Goal: Information Seeking & Learning: Check status

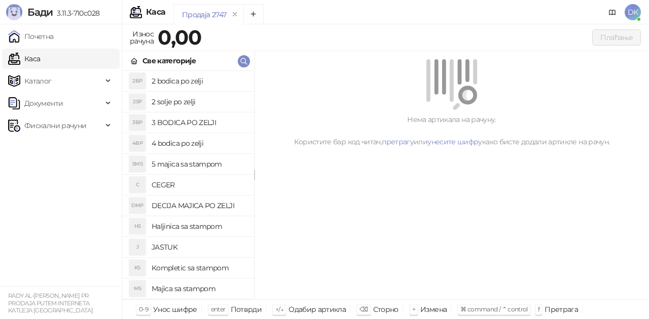
click at [171, 164] on h4 "5 majica sa stampom" at bounding box center [199, 164] width 94 height 16
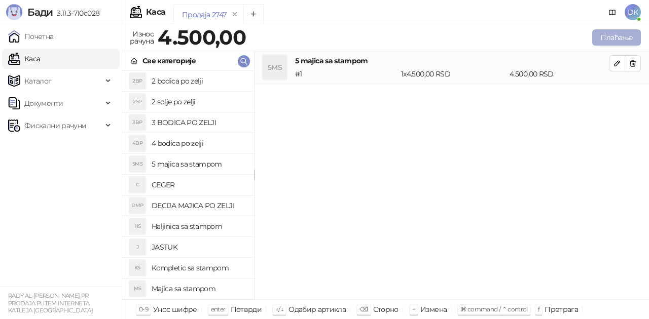
click at [618, 32] on button "Плаћање" at bounding box center [616, 37] width 49 height 16
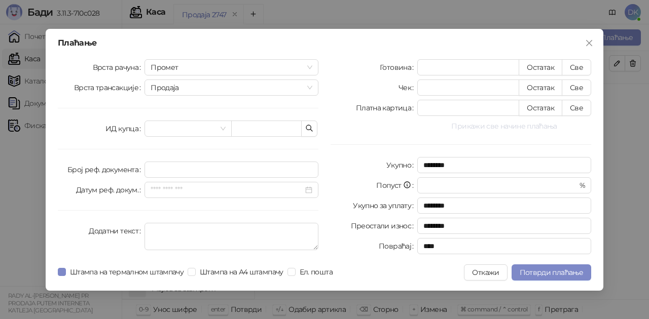
click at [500, 127] on button "Прикажи све начине плаћања" at bounding box center [504, 126] width 174 height 12
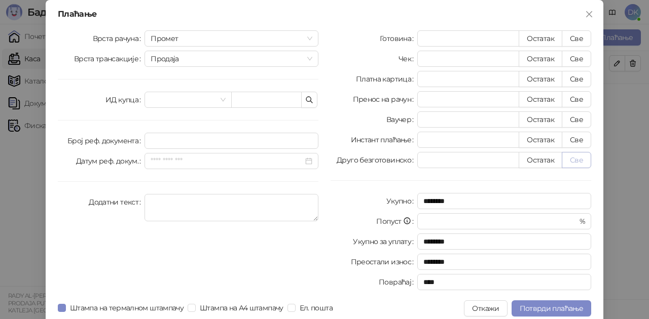
click at [582, 163] on button "Све" at bounding box center [576, 160] width 29 height 16
type input "****"
click at [527, 309] on span "Потврди плаћање" at bounding box center [551, 308] width 63 height 9
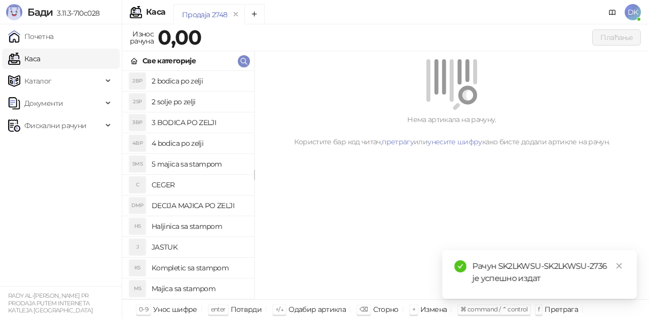
click at [200, 85] on h4 "2 bodica po zelji" at bounding box center [199, 81] width 94 height 16
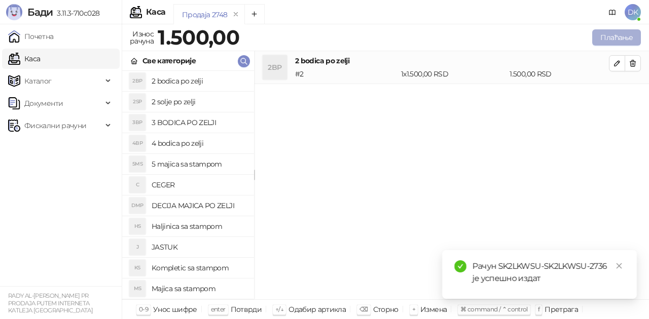
click at [602, 41] on button "Плаћање" at bounding box center [616, 37] width 49 height 16
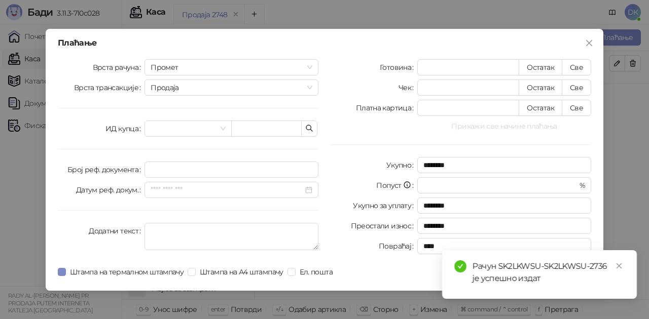
click at [508, 127] on button "Прикажи све начине плаћања" at bounding box center [504, 126] width 174 height 12
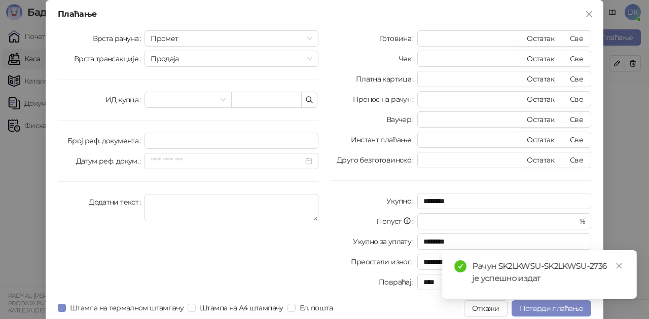
drag, startPoint x: 570, startPoint y: 159, endPoint x: 571, endPoint y: 171, distance: 12.2
click at [570, 160] on button "Све" at bounding box center [576, 160] width 29 height 16
type input "****"
click at [547, 313] on button "Потврди плаћање" at bounding box center [552, 309] width 80 height 16
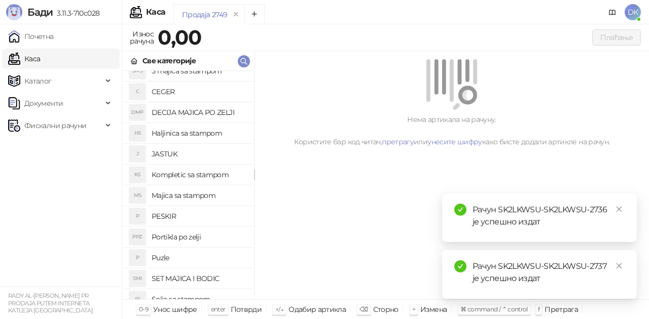
scroll to position [101, 0]
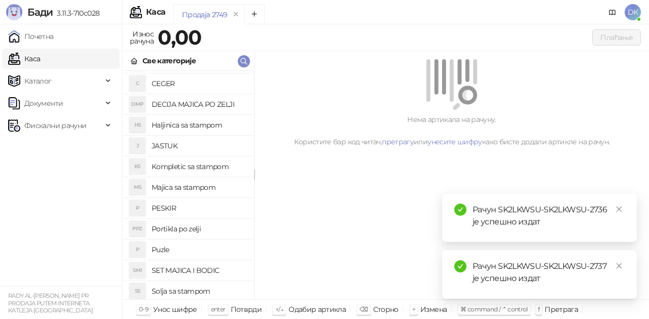
click at [193, 186] on h4 "Majica sa stampom" at bounding box center [199, 187] width 94 height 16
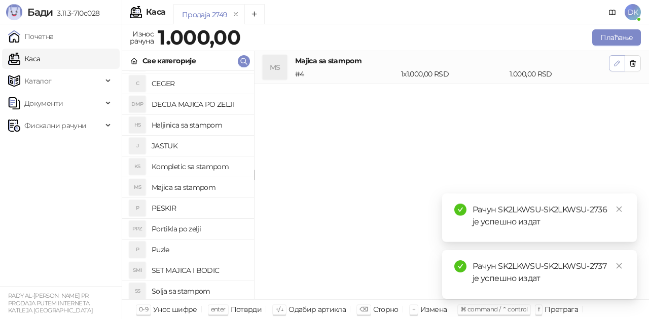
click at [612, 63] on button "button" at bounding box center [617, 63] width 16 height 16
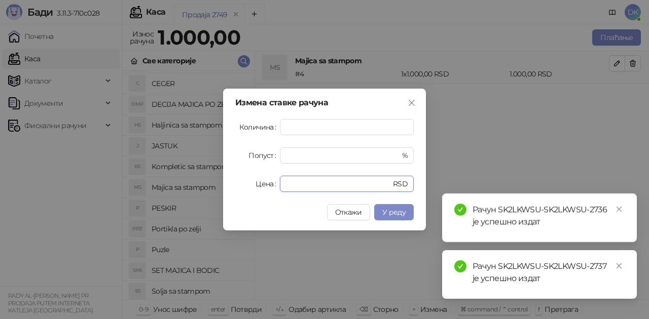
drag, startPoint x: 303, startPoint y: 183, endPoint x: 235, endPoint y: 178, distance: 67.6
click at [235, 178] on div "Цена **** RSD" at bounding box center [324, 184] width 178 height 16
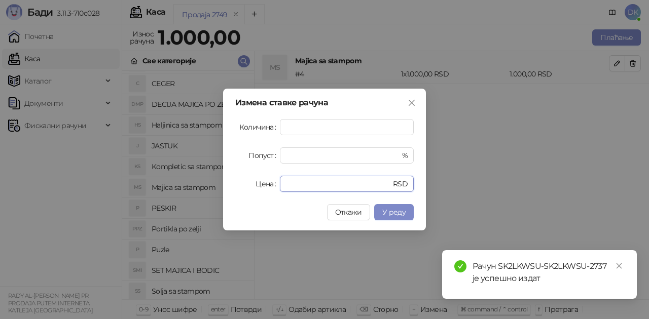
type input "****"
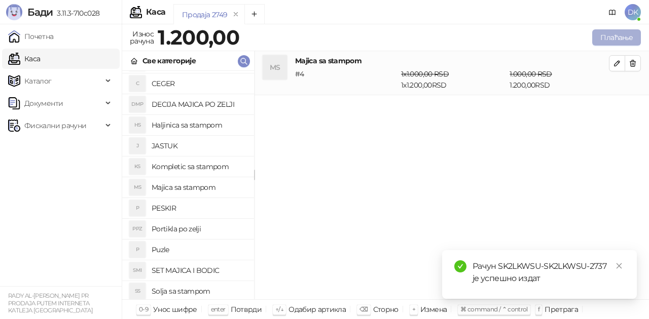
click at [600, 37] on button "Плаћање" at bounding box center [616, 37] width 49 height 16
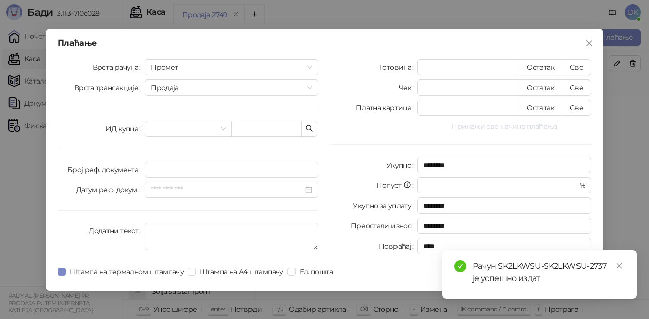
click at [506, 125] on button "Прикажи све начине плаћања" at bounding box center [504, 126] width 174 height 12
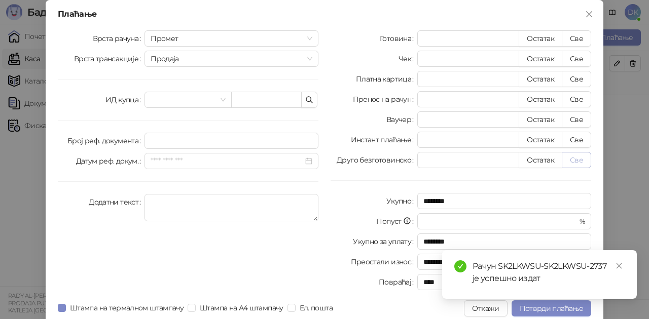
click at [573, 160] on button "Све" at bounding box center [576, 160] width 29 height 16
type input "****"
click at [536, 312] on span "Потврди плаћање" at bounding box center [551, 308] width 63 height 9
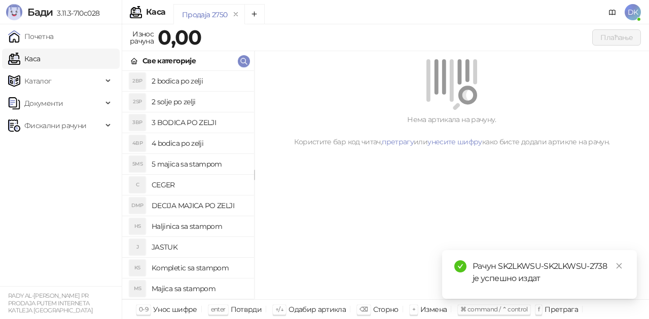
click at [206, 79] on h4 "2 bodica po zelji" at bounding box center [199, 81] width 94 height 16
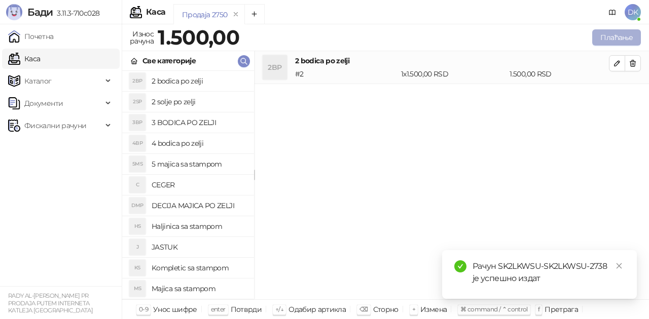
click at [613, 34] on button "Плаћање" at bounding box center [616, 37] width 49 height 16
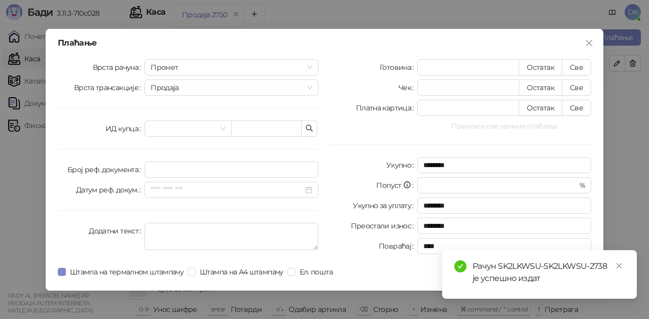
click at [509, 130] on button "Прикажи све начине плаћања" at bounding box center [504, 126] width 174 height 12
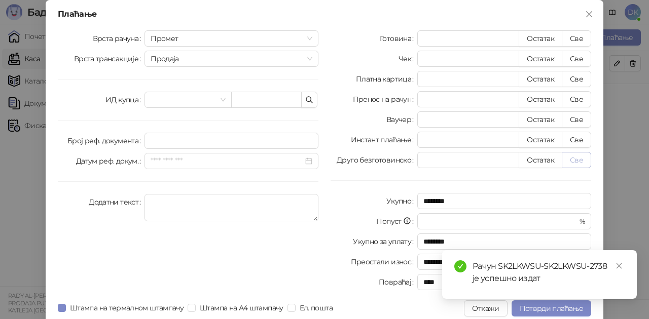
click at [577, 163] on button "Све" at bounding box center [576, 160] width 29 height 16
type input "****"
click at [539, 309] on span "Потврди плаћање" at bounding box center [551, 308] width 63 height 9
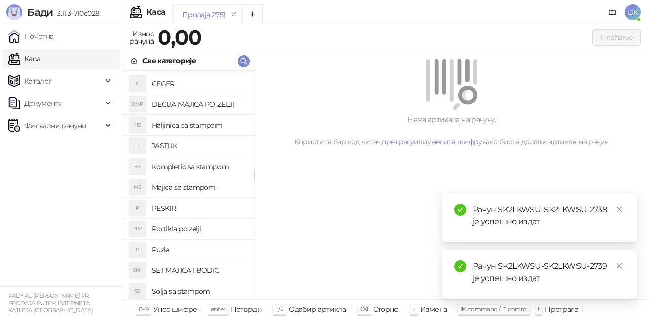
click at [190, 190] on h4 "Majica sa stampom" at bounding box center [199, 187] width 94 height 16
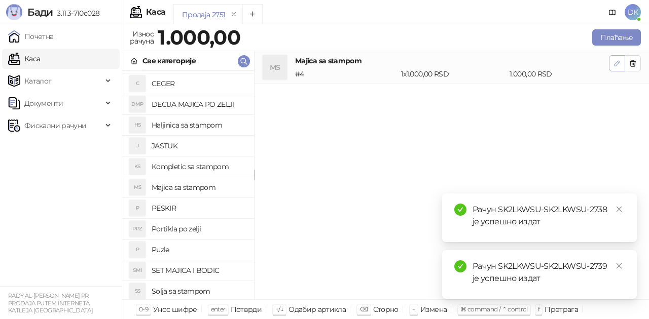
click at [612, 65] on button "button" at bounding box center [617, 63] width 16 height 16
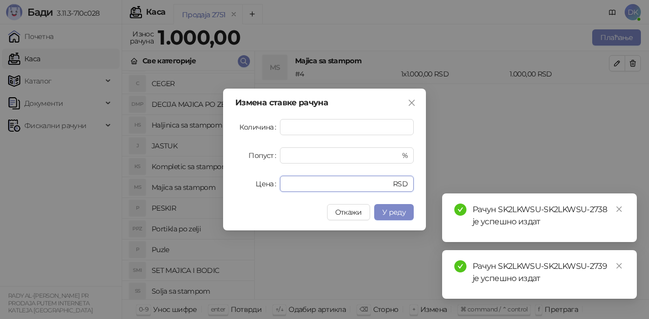
drag, startPoint x: 309, startPoint y: 186, endPoint x: 247, endPoint y: 179, distance: 62.2
click at [247, 179] on div "Цена **** RSD" at bounding box center [324, 184] width 178 height 16
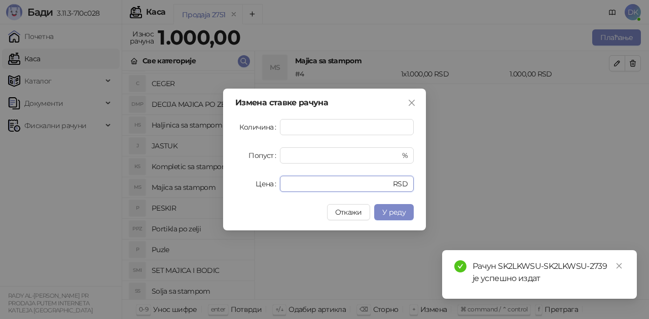
type input "****"
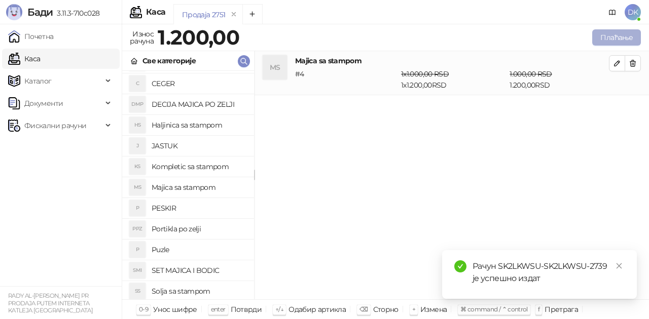
click at [607, 32] on button "Плаћање" at bounding box center [616, 37] width 49 height 16
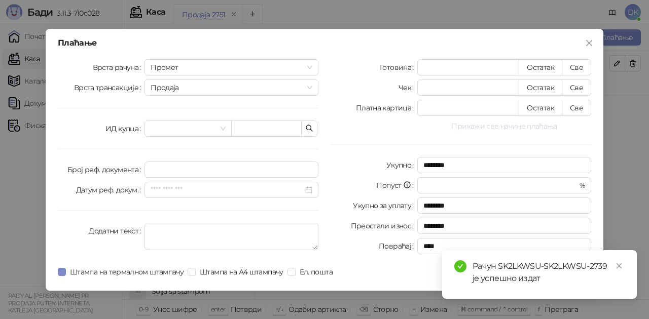
click at [497, 124] on button "Прикажи све начине плаћања" at bounding box center [504, 126] width 174 height 12
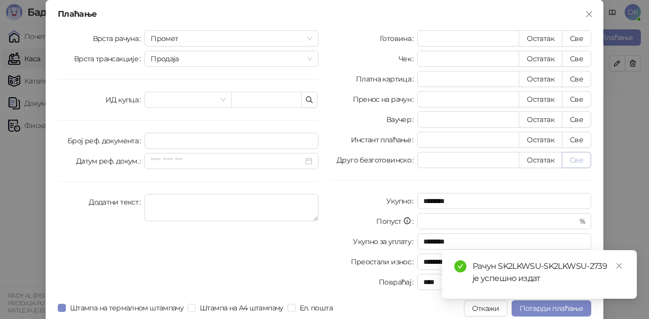
click at [570, 159] on button "Све" at bounding box center [576, 160] width 29 height 16
type input "****"
click at [536, 310] on span "Потврди плаћање" at bounding box center [551, 308] width 63 height 9
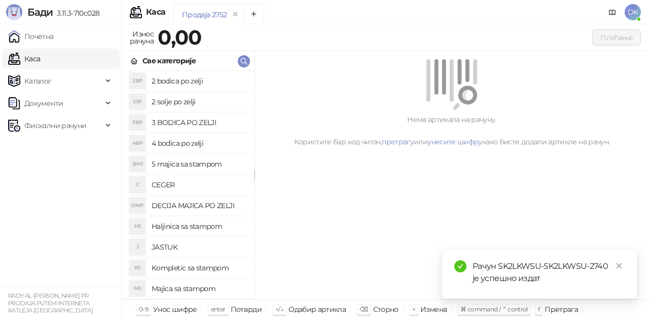
click at [192, 143] on h4 "4 bodica po zelji" at bounding box center [199, 143] width 94 height 16
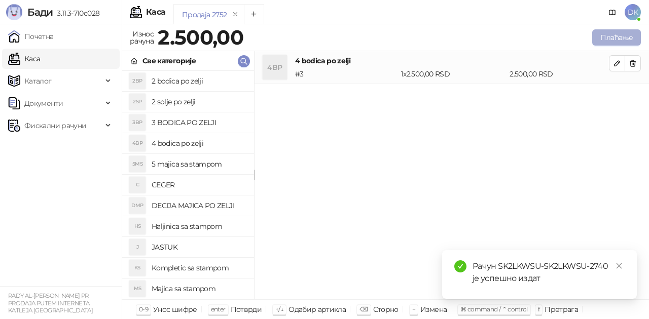
click at [608, 37] on button "Плаћање" at bounding box center [616, 37] width 49 height 16
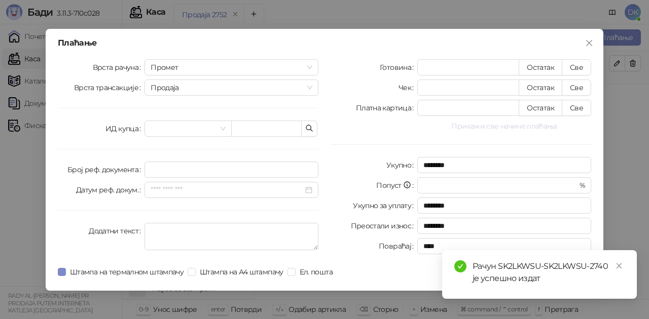
click at [501, 126] on button "Прикажи све начине плаћања" at bounding box center [504, 126] width 174 height 12
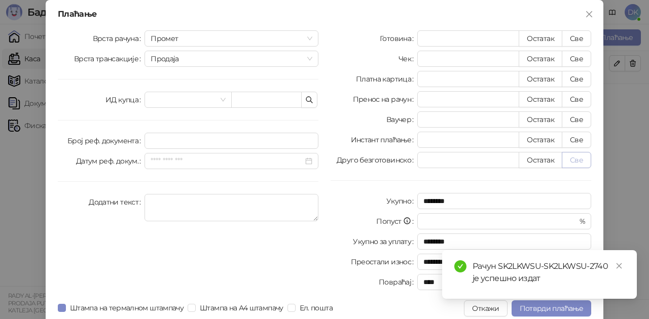
click at [577, 162] on button "Све" at bounding box center [576, 160] width 29 height 16
type input "****"
click at [540, 317] on div "Плаћање Врста рачуна Промет Врста трансакције Продаја ИД купца Број реф. докуме…" at bounding box center [325, 163] width 558 height 327
click at [544, 313] on button "Потврди плаћање" at bounding box center [552, 309] width 80 height 16
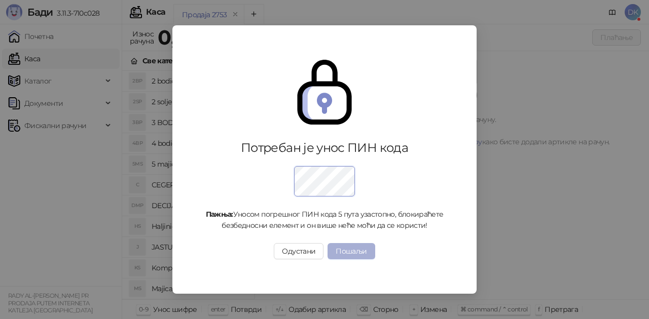
click at [366, 252] on button "Пошаљи" at bounding box center [351, 251] width 47 height 16
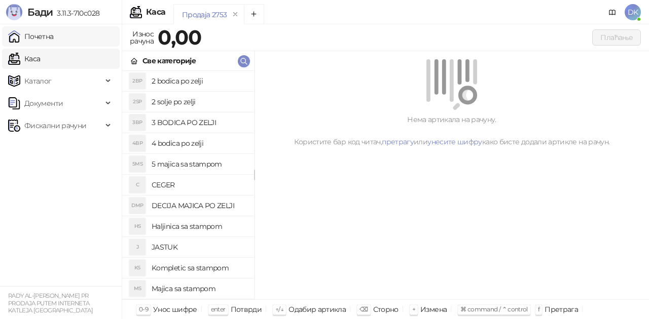
click at [50, 33] on link "Почетна" at bounding box center [31, 36] width 46 height 20
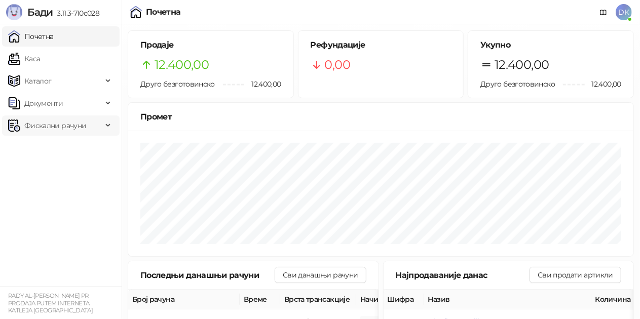
click at [47, 123] on span "Фискални рачуни" at bounding box center [55, 126] width 62 height 20
click at [53, 171] on link "По данима" at bounding box center [39, 170] width 54 height 20
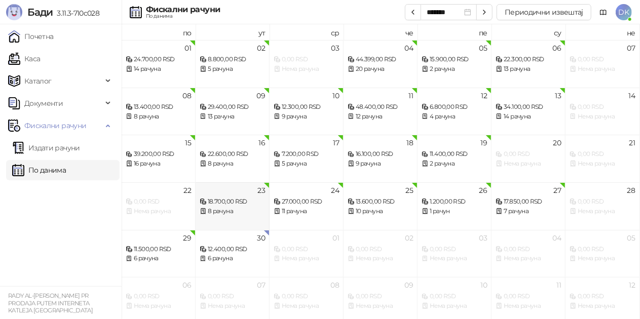
click at [225, 209] on div "8 рачуна" at bounding box center [232, 212] width 65 height 10
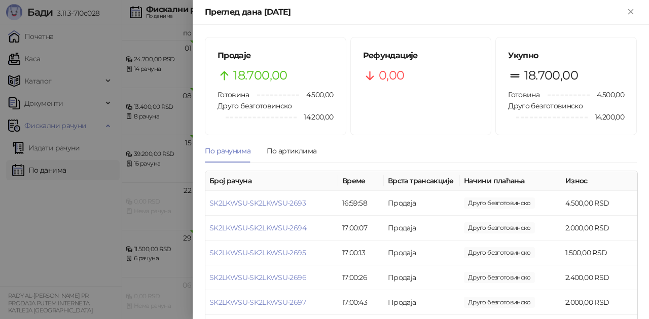
click at [309, 88] on div "Продаје 18.700,00 Готовина 4.500,00 Друго безготовинско 14.200,00" at bounding box center [275, 86] width 140 height 97
click at [632, 18] on div "Преглед дана [DATE]" at bounding box center [421, 12] width 456 height 25
click at [632, 16] on icon "Close" at bounding box center [630, 11] width 9 height 9
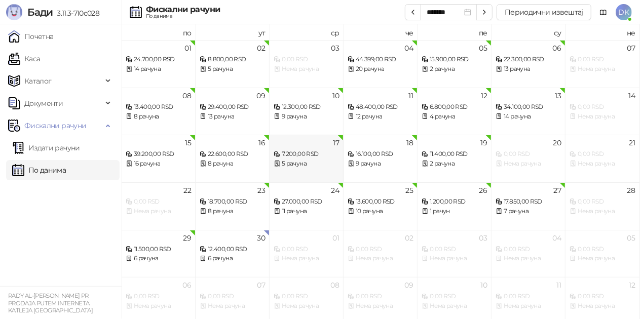
click at [297, 175] on div "17 7.200,00 RSD 5 рачуна" at bounding box center [307, 159] width 74 height 48
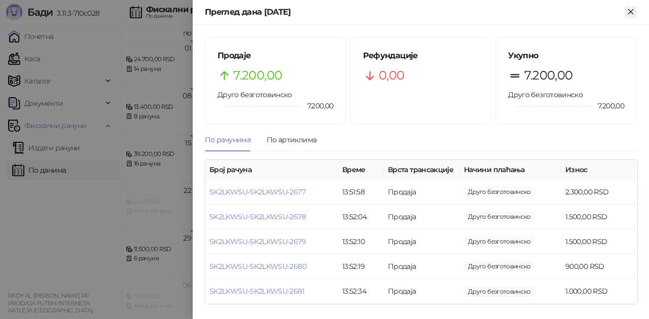
click at [631, 10] on icon "Close" at bounding box center [630, 11] width 9 height 9
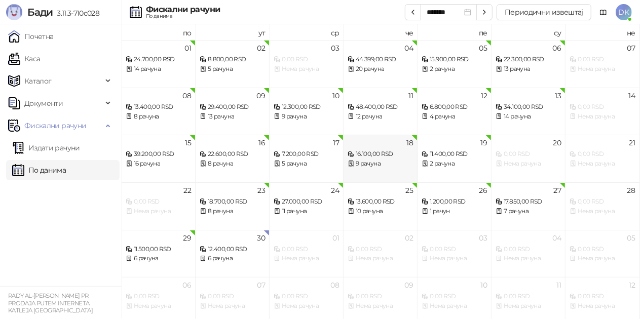
click at [382, 165] on div "9 рачуна" at bounding box center [380, 164] width 65 height 10
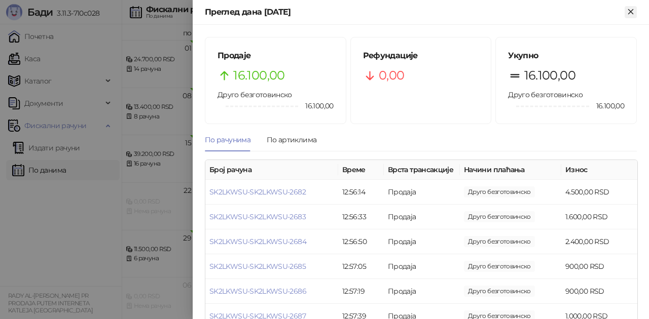
click at [628, 15] on icon "Close" at bounding box center [630, 11] width 9 height 9
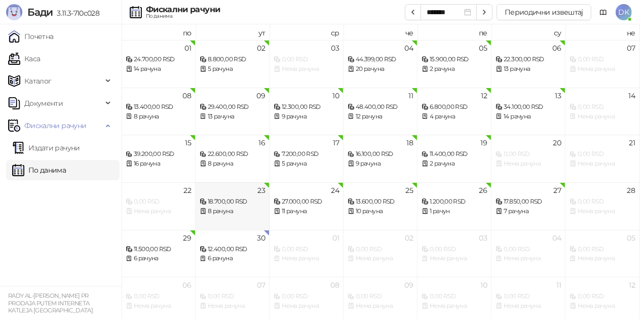
click at [246, 207] on div "8 рачуна" at bounding box center [232, 212] width 65 height 10
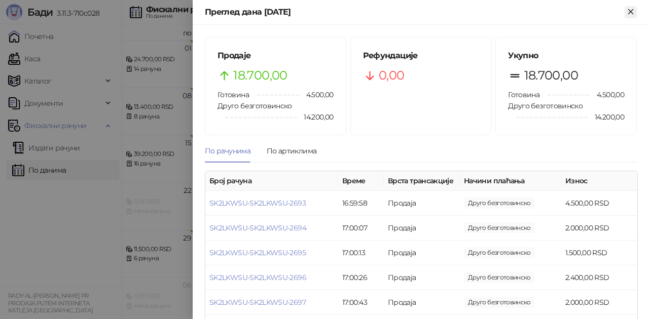
click at [631, 15] on icon "Close" at bounding box center [630, 11] width 9 height 9
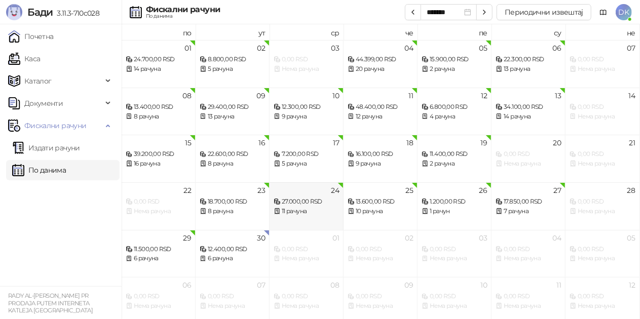
click at [305, 202] on div "27.000,00 RSD" at bounding box center [306, 202] width 65 height 10
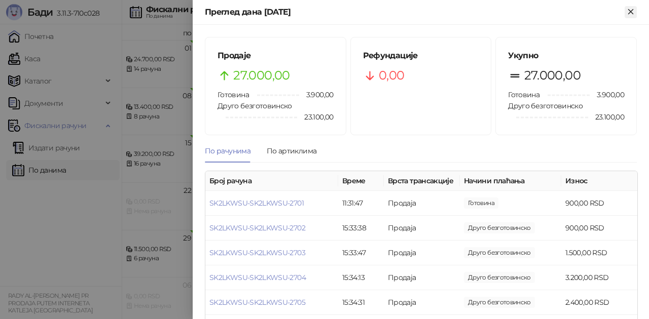
click at [634, 8] on icon "Close" at bounding box center [630, 11] width 9 height 9
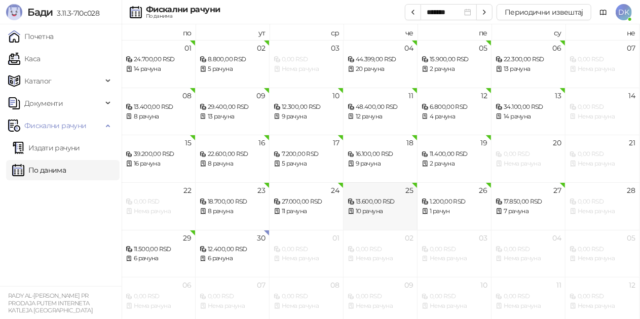
click at [371, 214] on div "10 рачуна" at bounding box center [380, 212] width 65 height 10
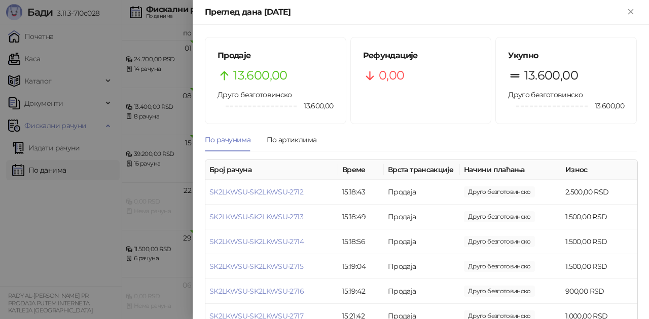
click at [637, 13] on div "Преглед дана [DATE]" at bounding box center [421, 12] width 456 height 25
click at [636, 13] on button "Close" at bounding box center [631, 12] width 12 height 12
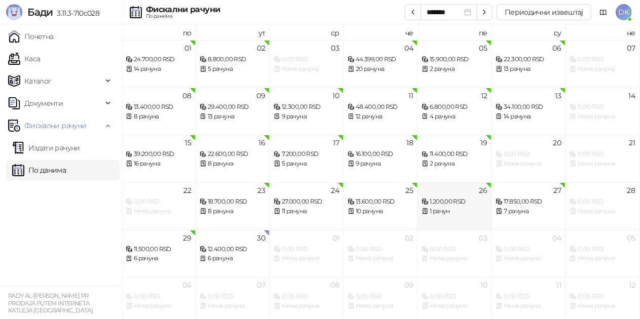
click at [450, 205] on div "1.200,00 RSD" at bounding box center [454, 202] width 65 height 10
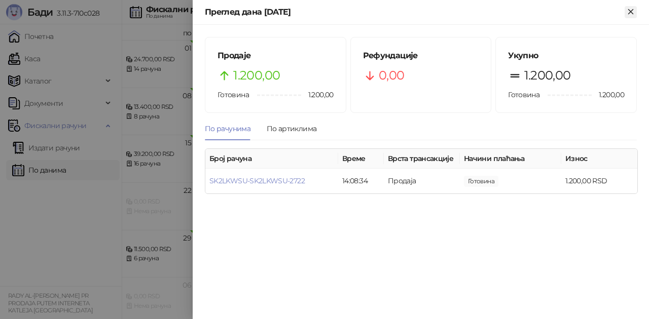
click at [629, 9] on icon "Close" at bounding box center [630, 11] width 9 height 9
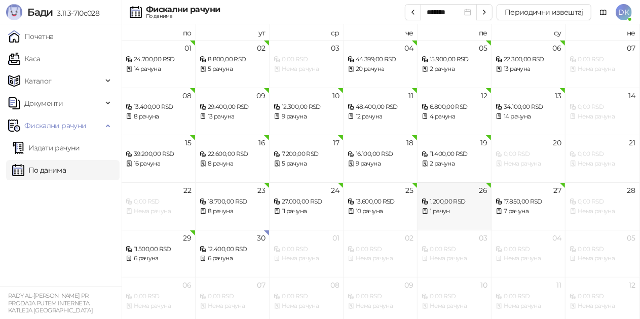
click at [456, 210] on div "1 рачун" at bounding box center [454, 212] width 65 height 10
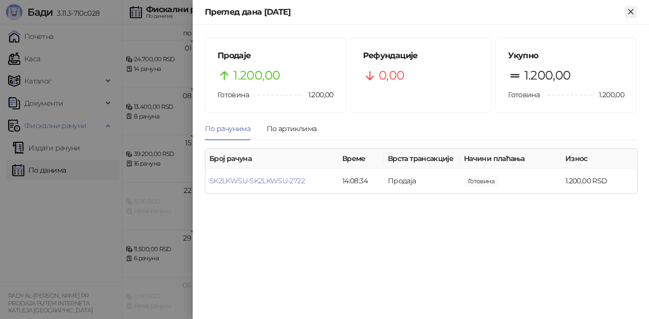
click at [630, 11] on icon "Close" at bounding box center [630, 11] width 5 height 5
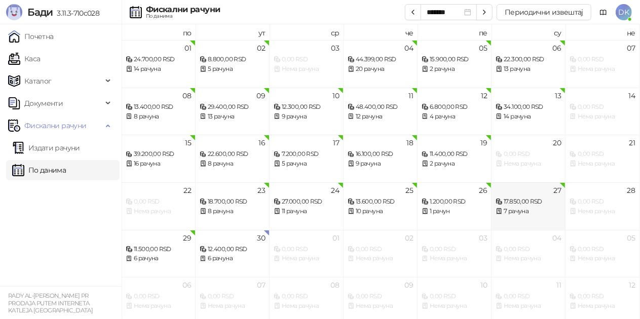
click at [510, 218] on div "27 17.850,00 RSD 7 рачуна" at bounding box center [529, 207] width 74 height 48
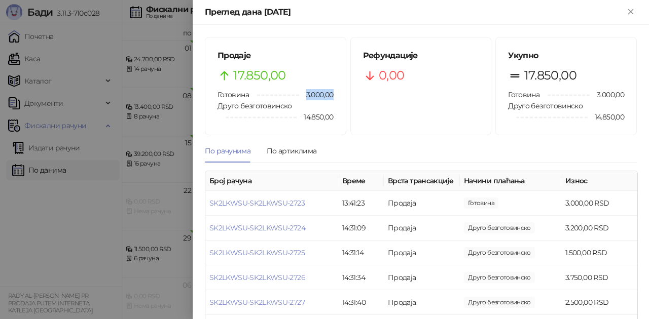
drag, startPoint x: 299, startPoint y: 95, endPoint x: 330, endPoint y: 91, distance: 31.1
click at [330, 91] on span "3.000,00" at bounding box center [316, 94] width 34 height 11
click at [626, 12] on icon "Close" at bounding box center [630, 11] width 9 height 9
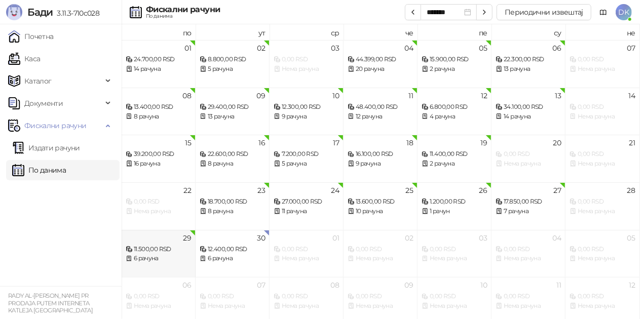
click at [155, 247] on div "11.500,00 RSD" at bounding box center [158, 250] width 65 height 10
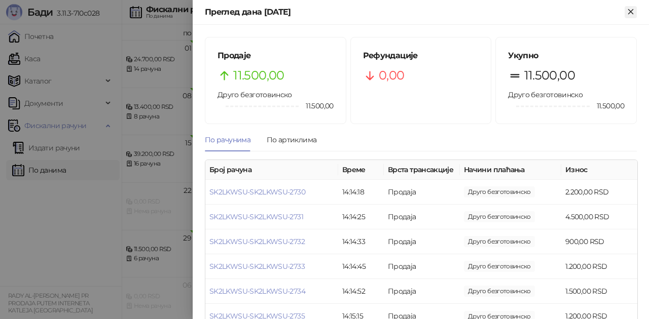
click at [630, 14] on icon "Close" at bounding box center [630, 11] width 9 height 9
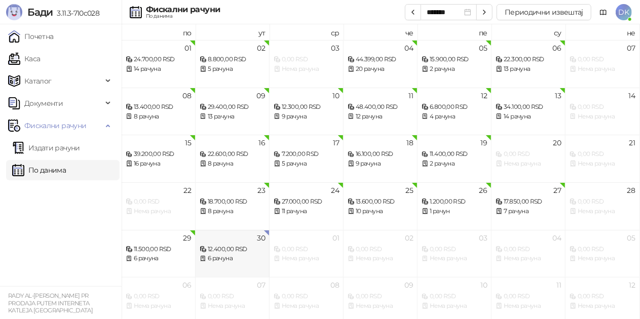
click at [230, 259] on div "6 рачуна" at bounding box center [232, 259] width 65 height 10
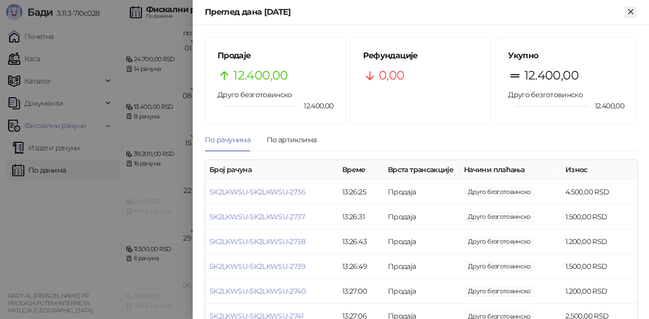
click at [630, 13] on icon "Close" at bounding box center [630, 11] width 9 height 9
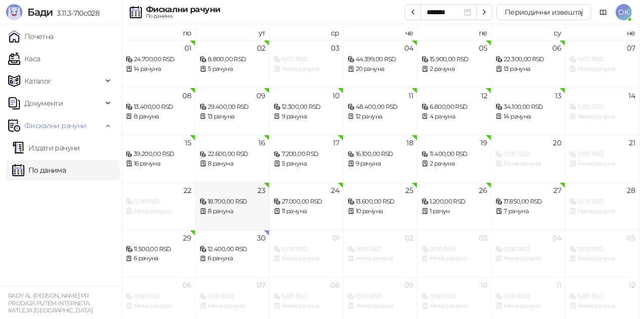
click at [255, 210] on div "8 рачуна" at bounding box center [232, 212] width 65 height 10
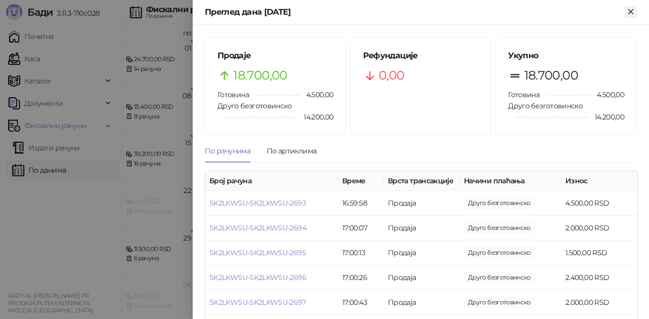
click at [630, 10] on icon "Close" at bounding box center [630, 11] width 5 height 5
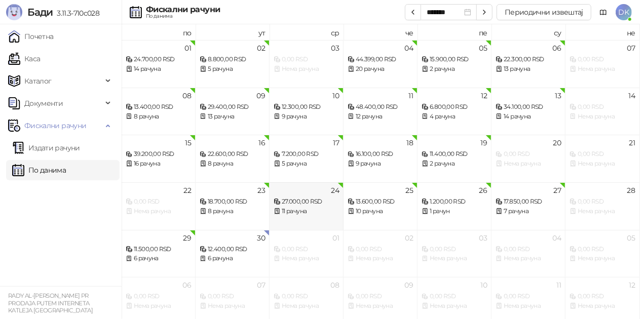
click at [309, 194] on div "27.000,00 RSD 11 рачуна" at bounding box center [306, 201] width 65 height 29
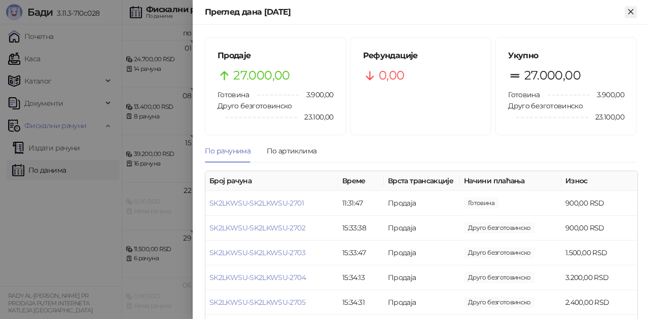
click at [632, 11] on icon "Close" at bounding box center [630, 11] width 9 height 9
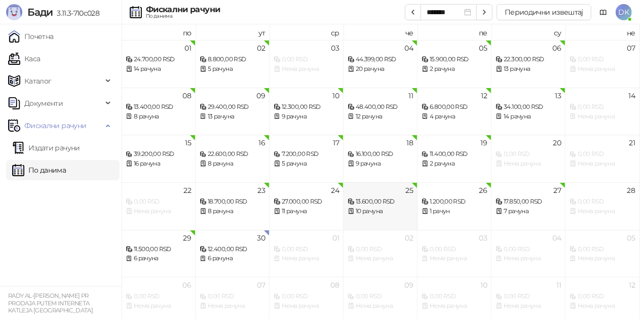
click at [356, 210] on div "10 рачуна" at bounding box center [380, 212] width 65 height 10
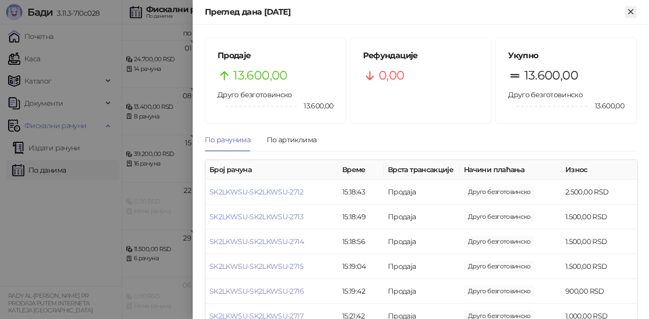
click at [628, 11] on icon "Close" at bounding box center [630, 11] width 9 height 9
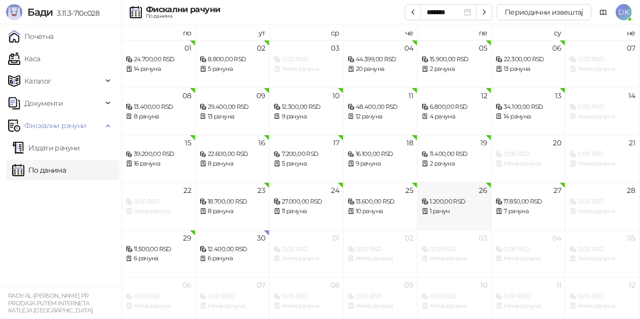
click at [457, 207] on div "1 рачун" at bounding box center [454, 212] width 65 height 10
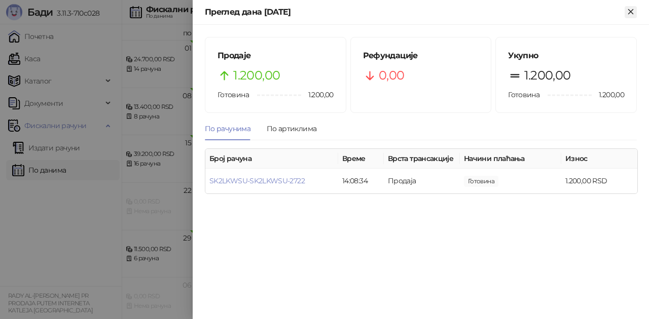
click at [634, 11] on icon "Close" at bounding box center [630, 11] width 9 height 9
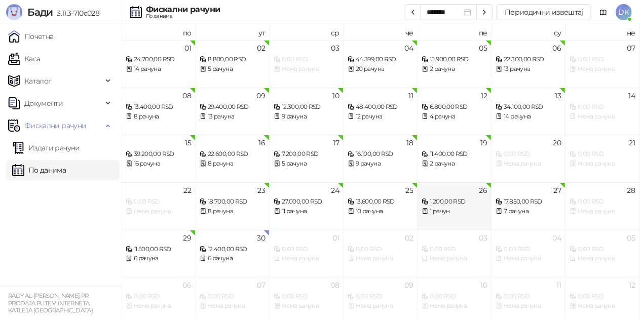
click at [469, 212] on div "1 рачун" at bounding box center [454, 212] width 65 height 10
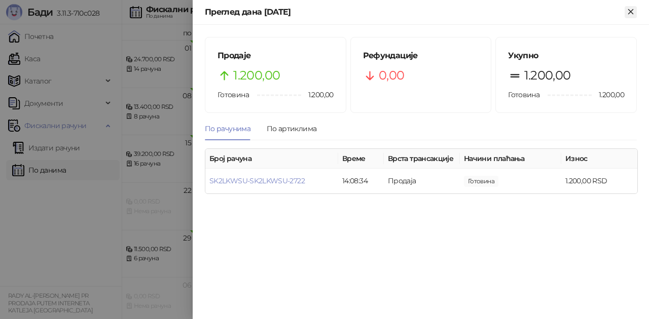
click at [628, 14] on icon "Close" at bounding box center [630, 11] width 9 height 9
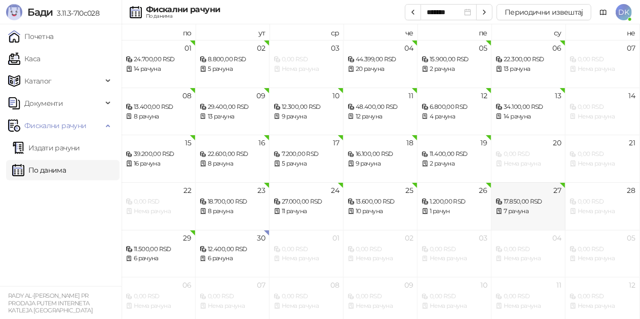
click at [526, 207] on div "7 рачуна" at bounding box center [528, 212] width 65 height 10
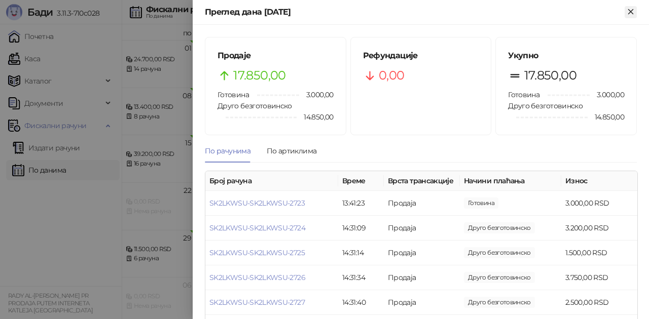
click at [631, 13] on icon "Close" at bounding box center [630, 11] width 9 height 9
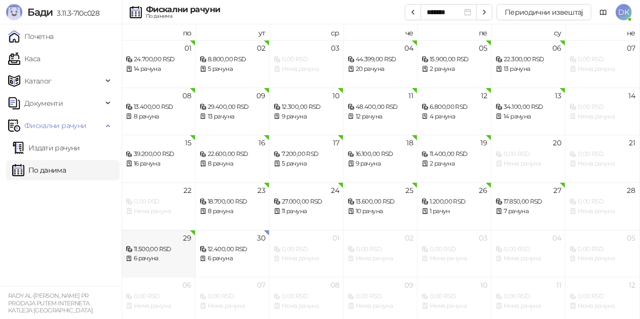
click at [154, 260] on div "6 рачуна" at bounding box center [158, 259] width 65 height 10
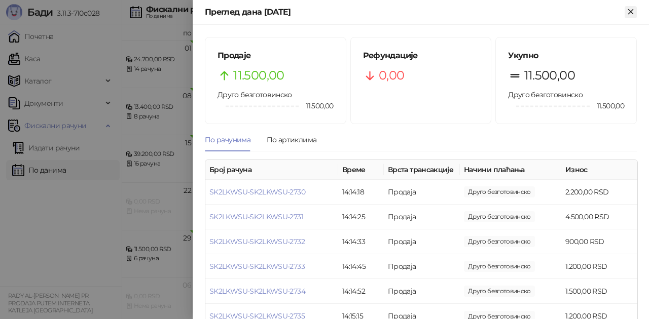
click at [629, 10] on icon "Close" at bounding box center [630, 11] width 9 height 9
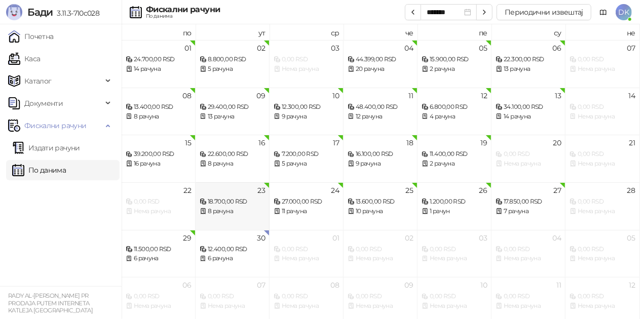
click at [231, 216] on div "23 18.700,00 RSD 8 рачуна" at bounding box center [233, 207] width 74 height 48
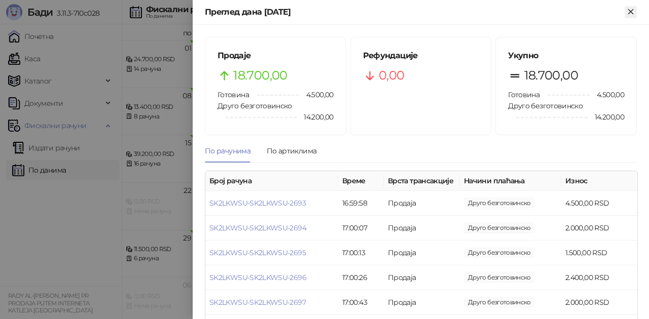
click at [633, 7] on icon "Close" at bounding box center [630, 11] width 9 height 9
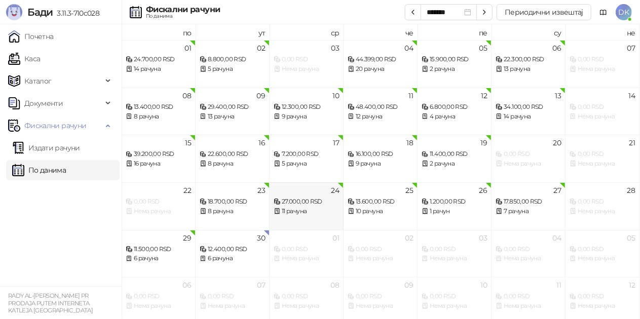
click at [322, 210] on div "11 рачуна" at bounding box center [306, 212] width 65 height 10
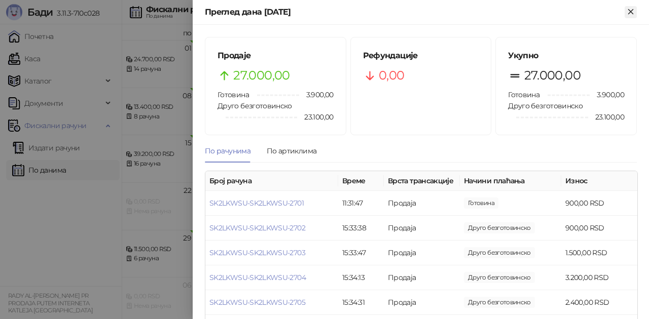
click at [634, 14] on icon "Close" at bounding box center [630, 11] width 9 height 9
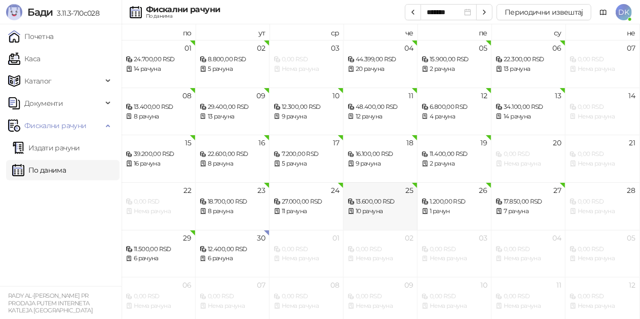
click at [383, 202] on div "13.600,00 RSD" at bounding box center [380, 202] width 65 height 10
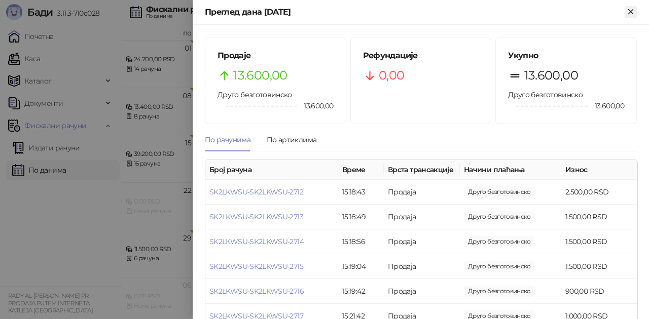
click at [636, 12] on button "Close" at bounding box center [631, 12] width 12 height 12
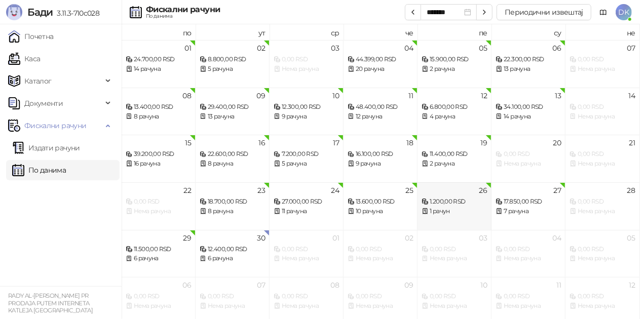
click at [454, 202] on div "1.200,00 RSD" at bounding box center [454, 202] width 65 height 10
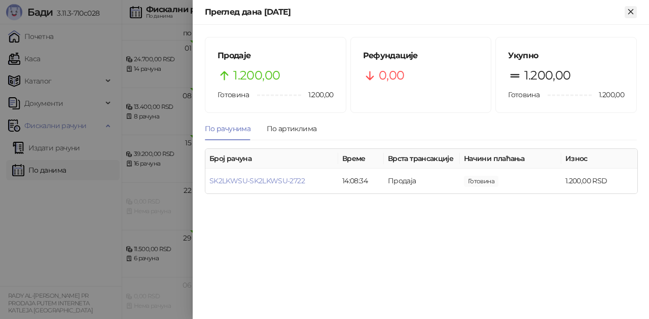
click at [627, 11] on icon "Close" at bounding box center [630, 11] width 9 height 9
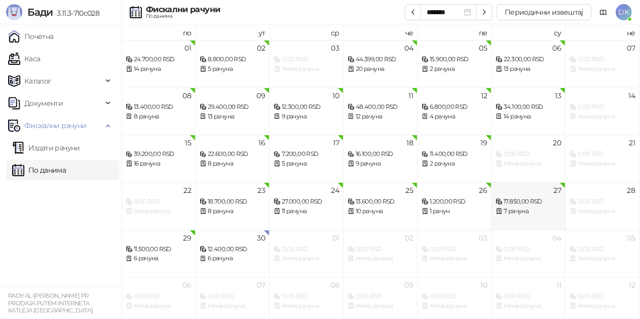
click at [530, 213] on div "7 рачуна" at bounding box center [528, 212] width 65 height 10
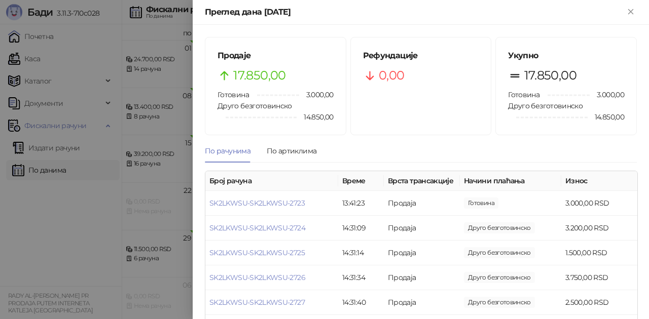
click at [639, 15] on div "Преглед дана [DATE]" at bounding box center [421, 12] width 456 height 25
click at [637, 14] on div "Преглед дана [DATE]" at bounding box center [421, 12] width 456 height 25
click at [636, 12] on button "Close" at bounding box center [631, 12] width 12 height 12
